Goal: Task Accomplishment & Management: Manage account settings

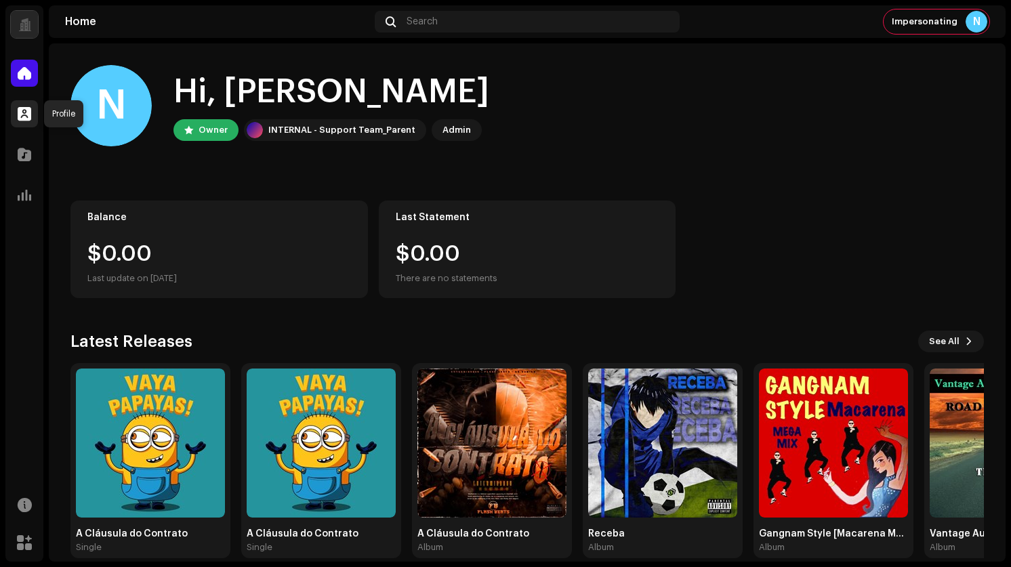
click at [19, 117] on span at bounding box center [25, 113] width 14 height 11
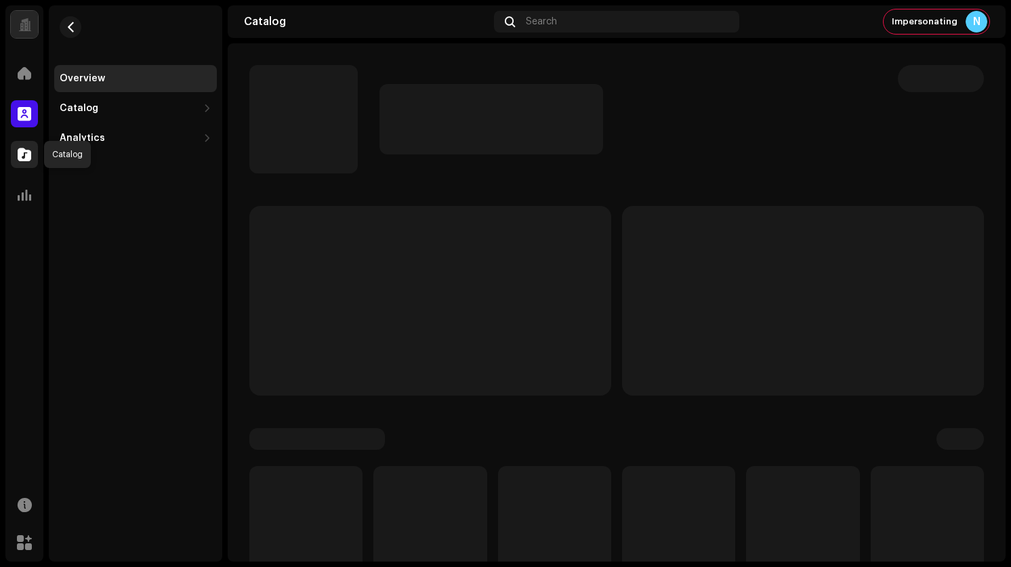
click at [20, 157] on span at bounding box center [25, 154] width 14 height 11
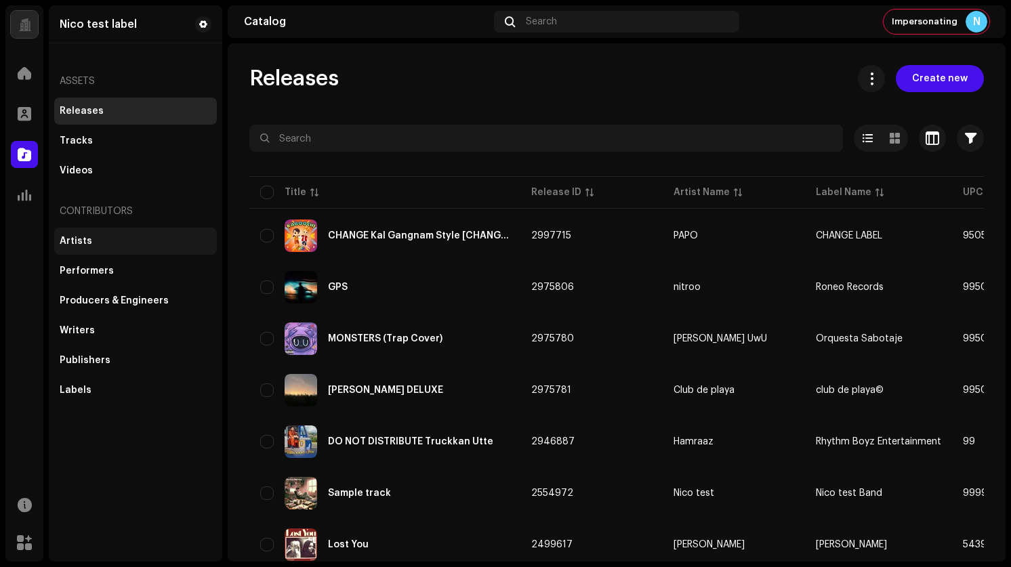
click at [83, 245] on div "Artists" at bounding box center [76, 241] width 33 height 11
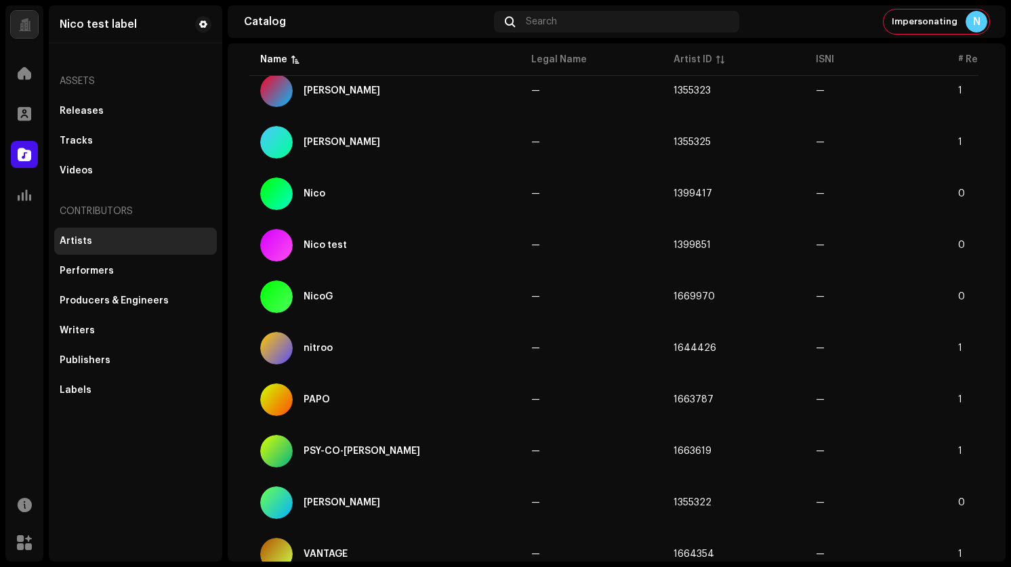
scroll to position [473, 0]
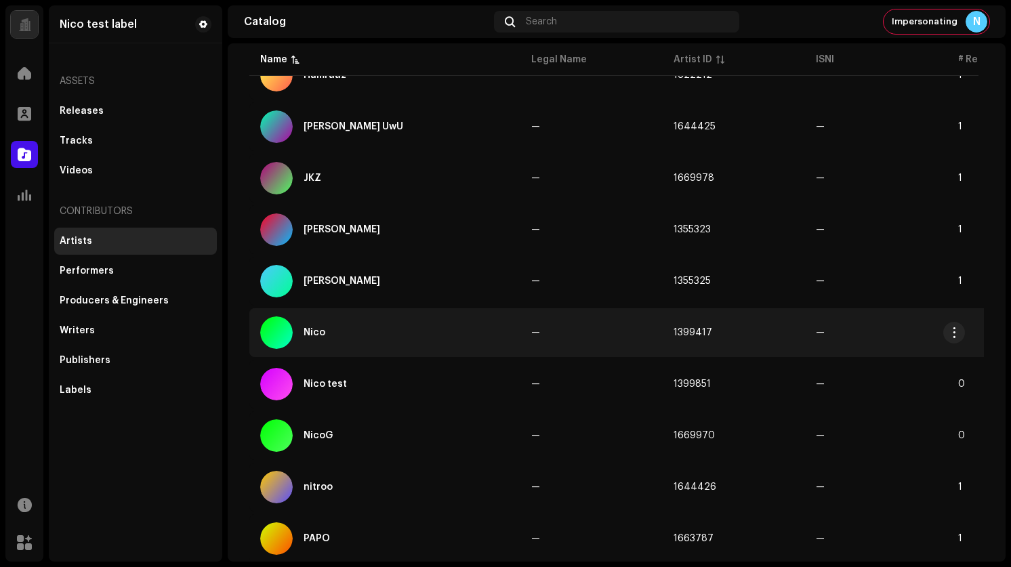
click at [316, 329] on div "Nico" at bounding box center [315, 332] width 22 height 9
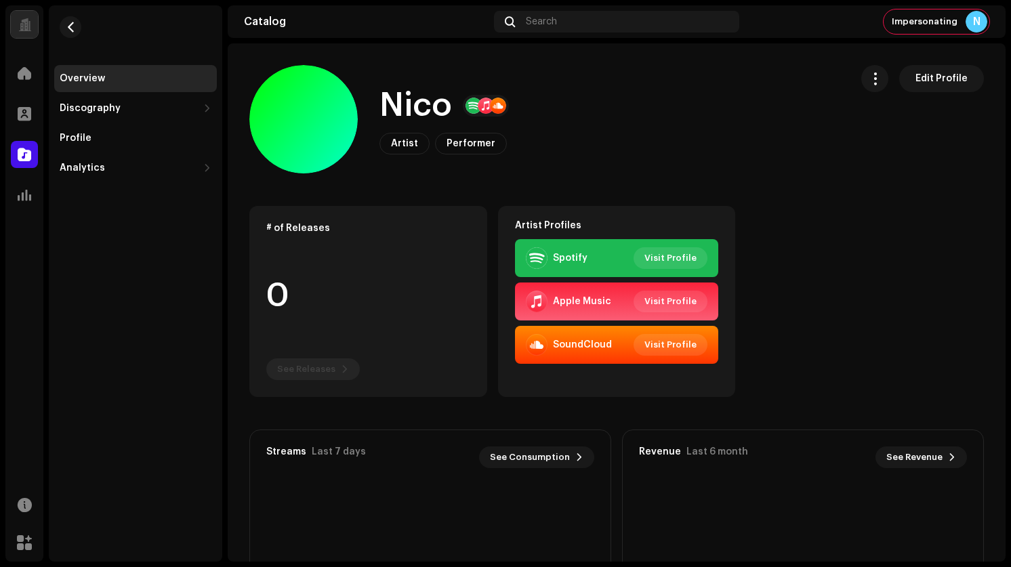
click at [596, 199] on catalog-artists-details-overview "[PERSON_NAME] Edit Profile [PERSON_NAME] Artist Performer Edit Profile Edit Pro…" at bounding box center [617, 512] width 778 height 939
click at [915, 77] on span "Edit Profile" at bounding box center [941, 78] width 52 height 27
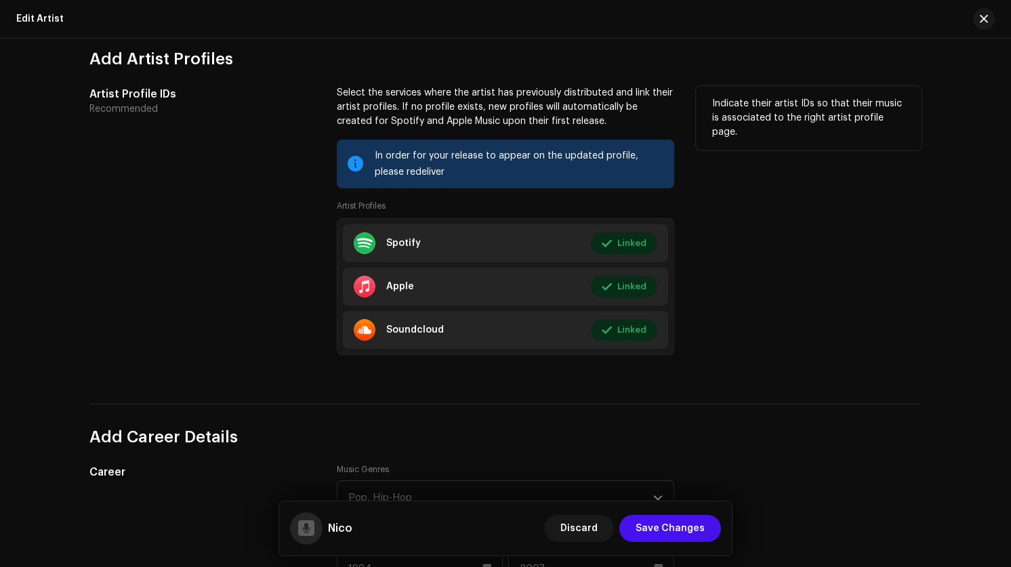
scroll to position [894, 0]
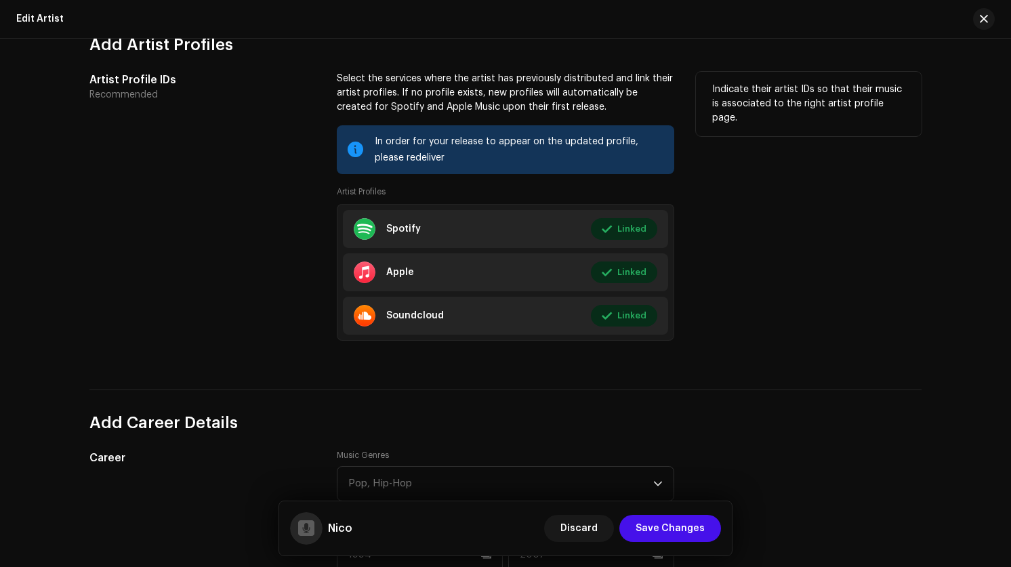
click at [506, 151] on div "In order for your release to appear on the updated profile, please redeliver" at bounding box center [519, 149] width 289 height 33
